Goal: Information Seeking & Learning: Learn about a topic

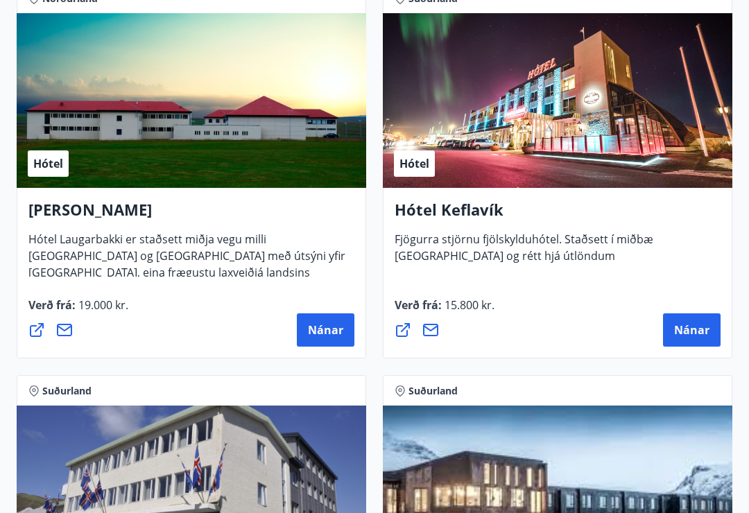
scroll to position [4987, 0]
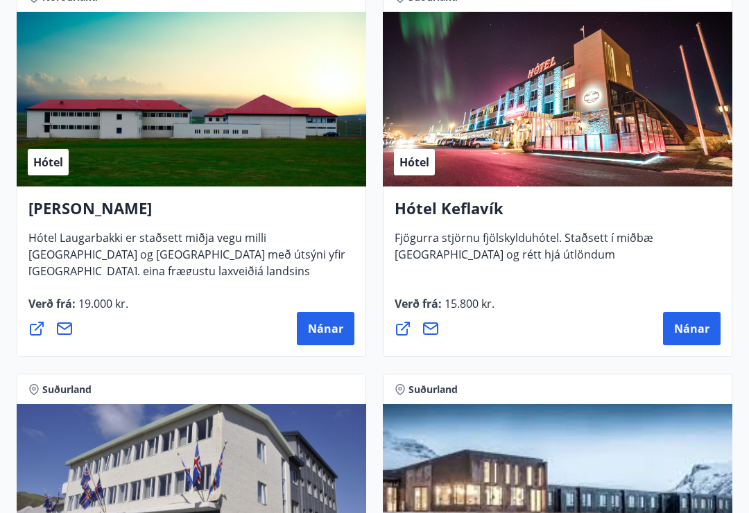
click at [701, 337] on button "Nánar" at bounding box center [692, 328] width 58 height 33
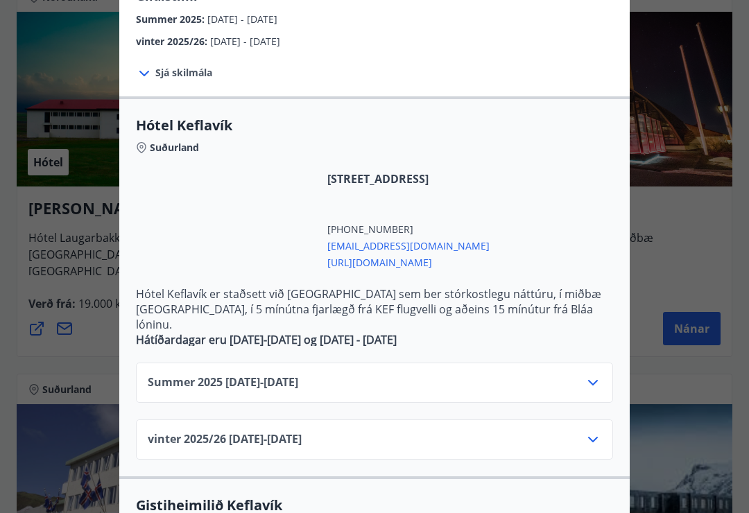
scroll to position [211, 0]
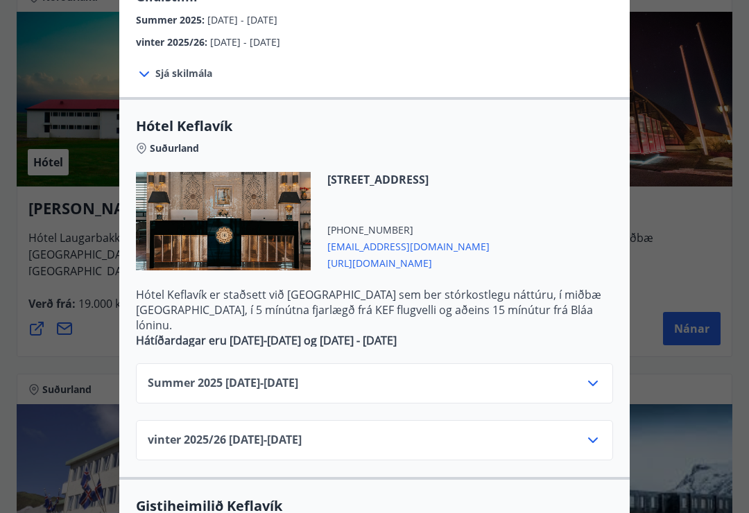
click at [601, 375] on icon at bounding box center [593, 383] width 17 height 17
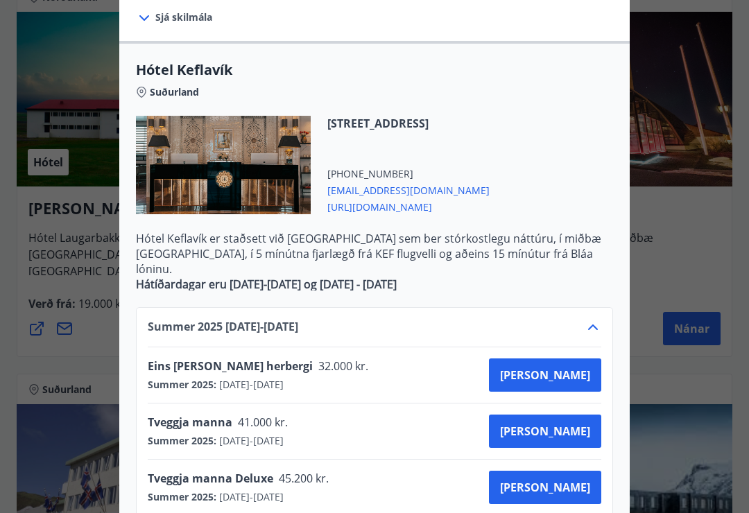
scroll to position [238, 0]
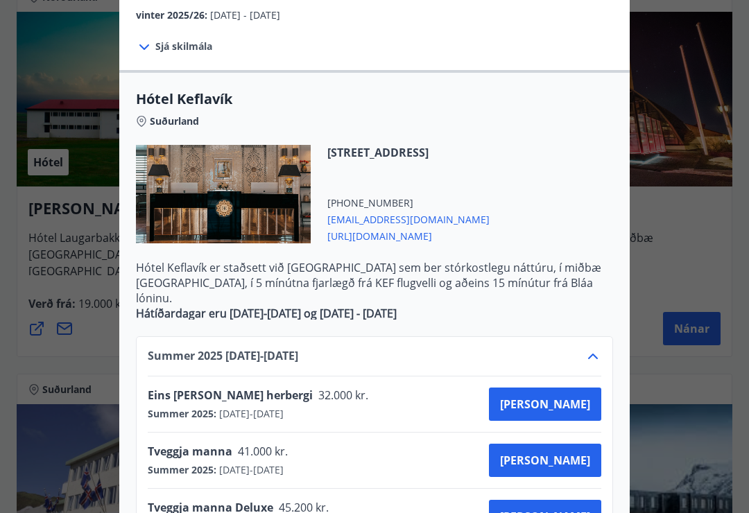
click at [680, 203] on div "Hótel Keflavík Fjögurra stjörnu fjölskylduhótel. Staðsett í miðbæ Keflavíkur og…" at bounding box center [374, 18] width 749 height 513
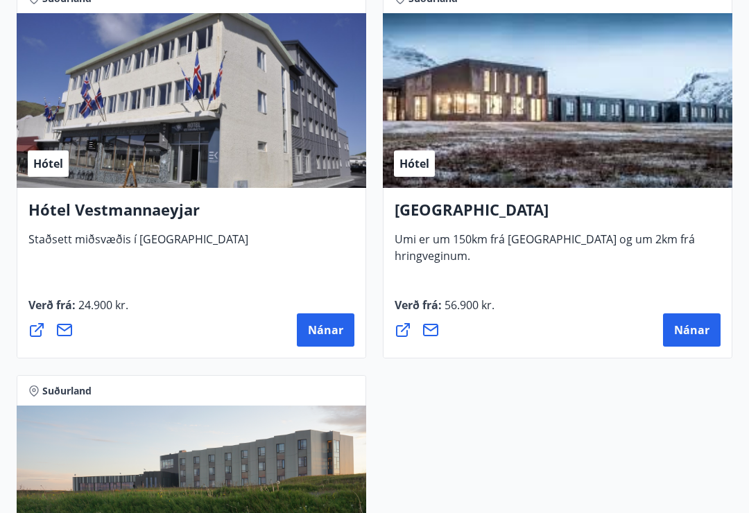
scroll to position [5378, 0]
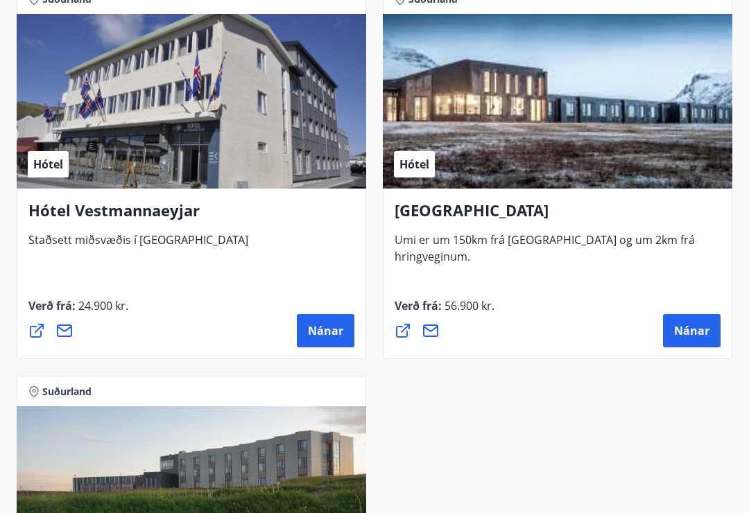
click at [691, 330] on span "Nánar" at bounding box center [691, 330] width 35 height 15
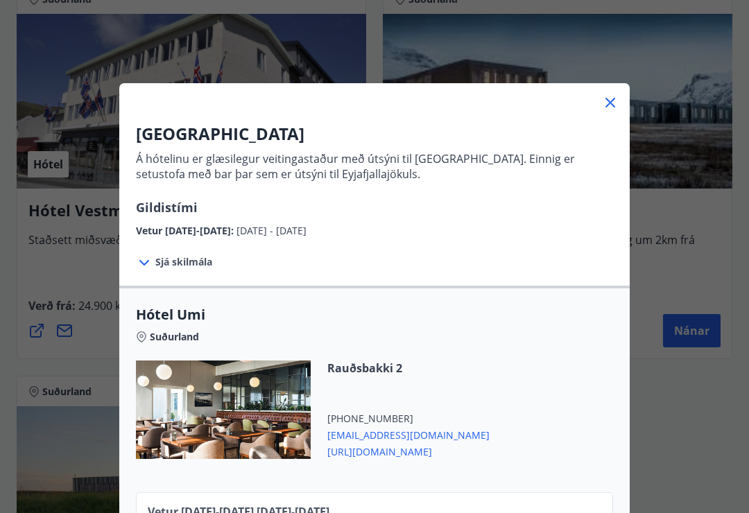
click at [681, 194] on div "UMI Hotel Á hótelinu er glæsilegur veitingastaður með útsýni til Vestmannaeyja.…" at bounding box center [374, 256] width 749 height 513
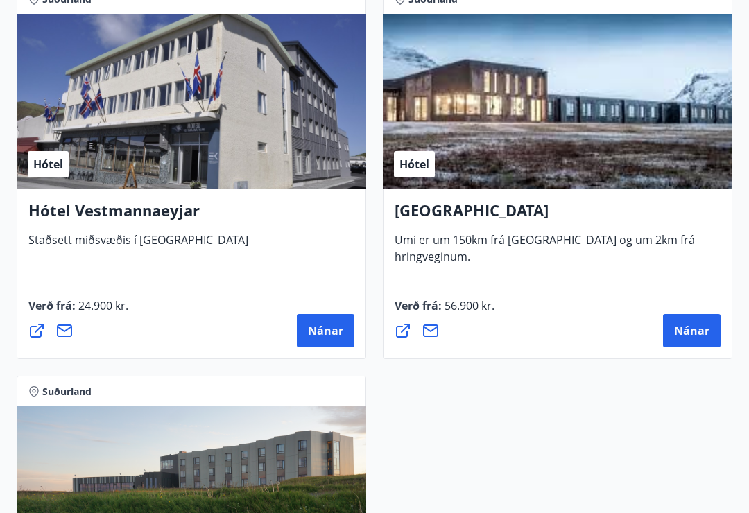
click at [182, 237] on span "Staðsett miðsvæðis í Vestmannaeyjum" at bounding box center [138, 245] width 220 height 26
click at [152, 221] on h4 "Hótel Vestmannaeyjar" at bounding box center [191, 216] width 326 height 32
click at [150, 209] on h4 "Hótel Vestmannaeyjar" at bounding box center [191, 216] width 326 height 32
click at [334, 336] on span "Nánar" at bounding box center [325, 330] width 35 height 15
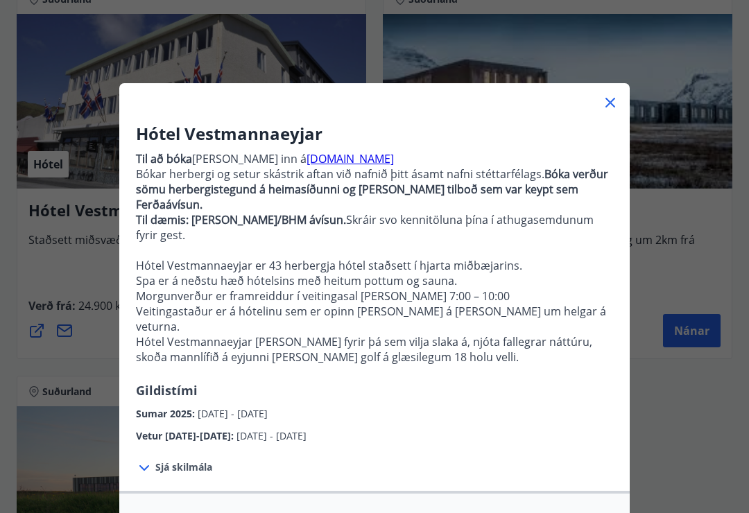
scroll to position [0, 0]
click at [618, 102] on icon at bounding box center [610, 102] width 17 height 17
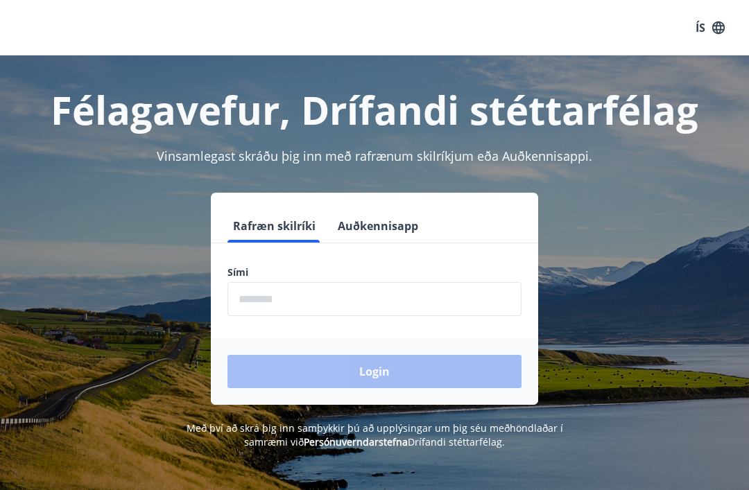
click at [622, 95] on h1 "Félagavefur, Drífandi stéttarfélag" at bounding box center [375, 109] width 716 height 53
